Goal: Information Seeking & Learning: Compare options

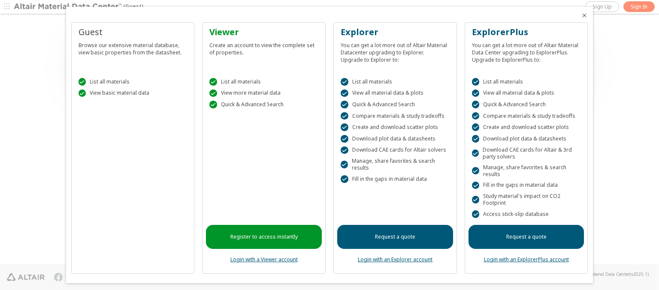
click at [581, 15] on icon "Close" at bounding box center [584, 15] width 7 height 7
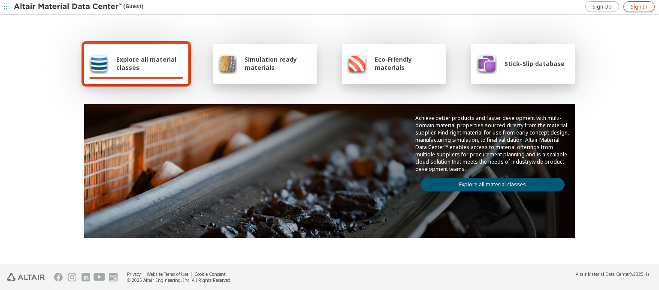
click at [638, 6] on span "Sign In" at bounding box center [638, 6] width 17 height 7
click at [68, 7] on img at bounding box center [68, 7] width 109 height 9
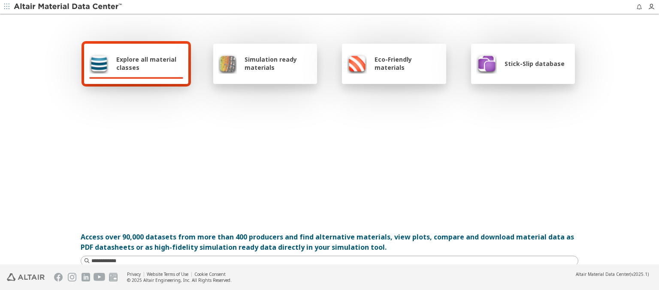
click at [146, 63] on span "Explore all material classes" at bounding box center [149, 63] width 67 height 16
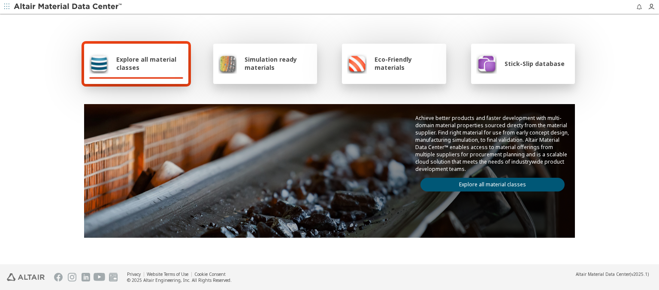
click at [489, 183] on link "Explore all material classes" at bounding box center [492, 185] width 144 height 14
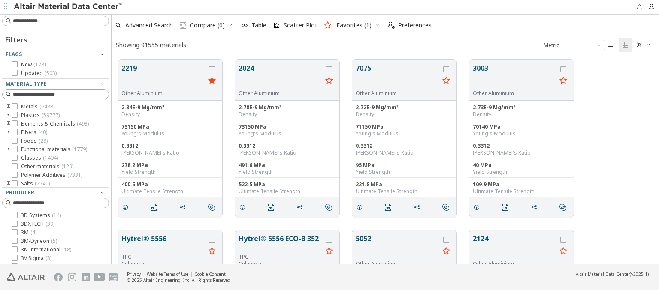
scroll to position [205, 540]
click at [213, 69] on icon "grid" at bounding box center [212, 69] width 6 height 6
click at [330, 69] on icon "grid" at bounding box center [329, 69] width 6 height 6
click at [208, 25] on span "Compare (2)" at bounding box center [207, 25] width 35 height 6
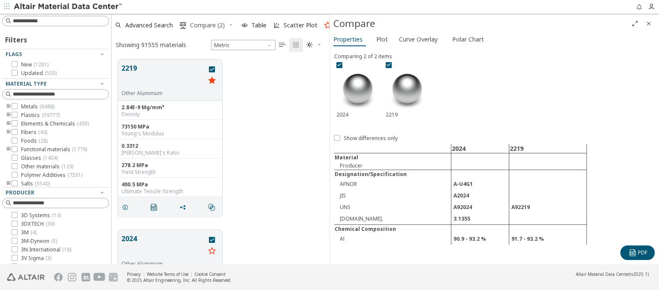
scroll to position [205, 211]
click at [418, 39] on span "Curve Overlay" at bounding box center [418, 40] width 39 height 14
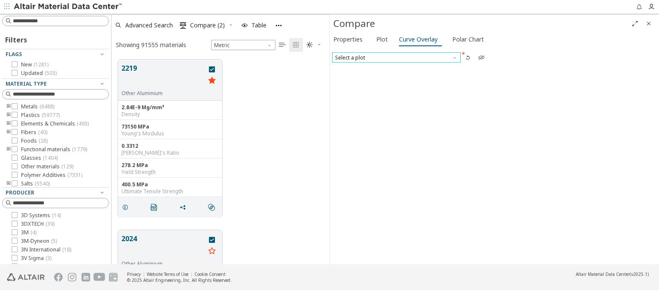
click at [396, 57] on span "Select a plot" at bounding box center [396, 57] width 129 height 10
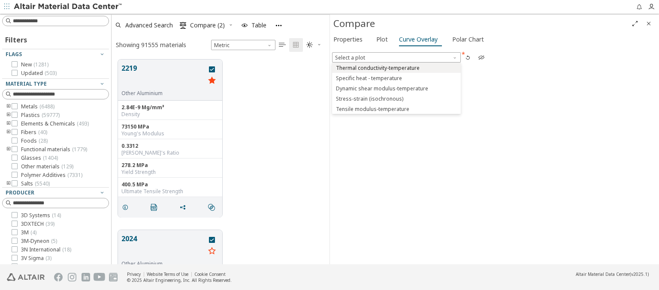
click at [396, 67] on span "Thermal conductivity-temperature" at bounding box center [378, 68] width 84 height 7
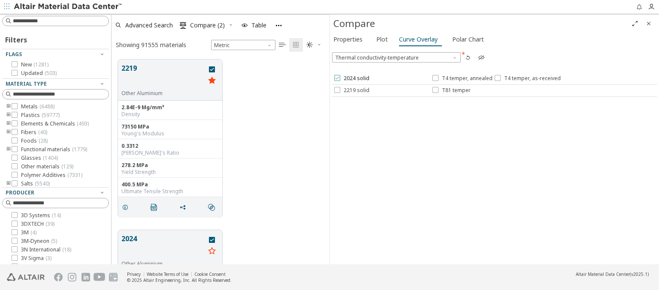
click at [351, 78] on span "2024 solid" at bounding box center [356, 78] width 26 height 7
click at [461, 78] on span "T4 temper, annealed" at bounding box center [467, 78] width 51 height 7
click at [525, 78] on span "T4 temper, as-received" at bounding box center [532, 78] width 57 height 7
click at [351, 90] on span "2219 solid" at bounding box center [356, 90] width 26 height 7
click at [451, 90] on span "T81 temper" at bounding box center [456, 90] width 29 height 7
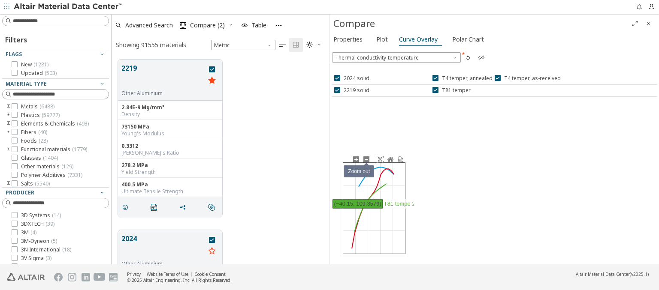
click at [366, 159] on icon at bounding box center [366, 159] width 7 height 7
